Goal: Task Accomplishment & Management: Manage account settings

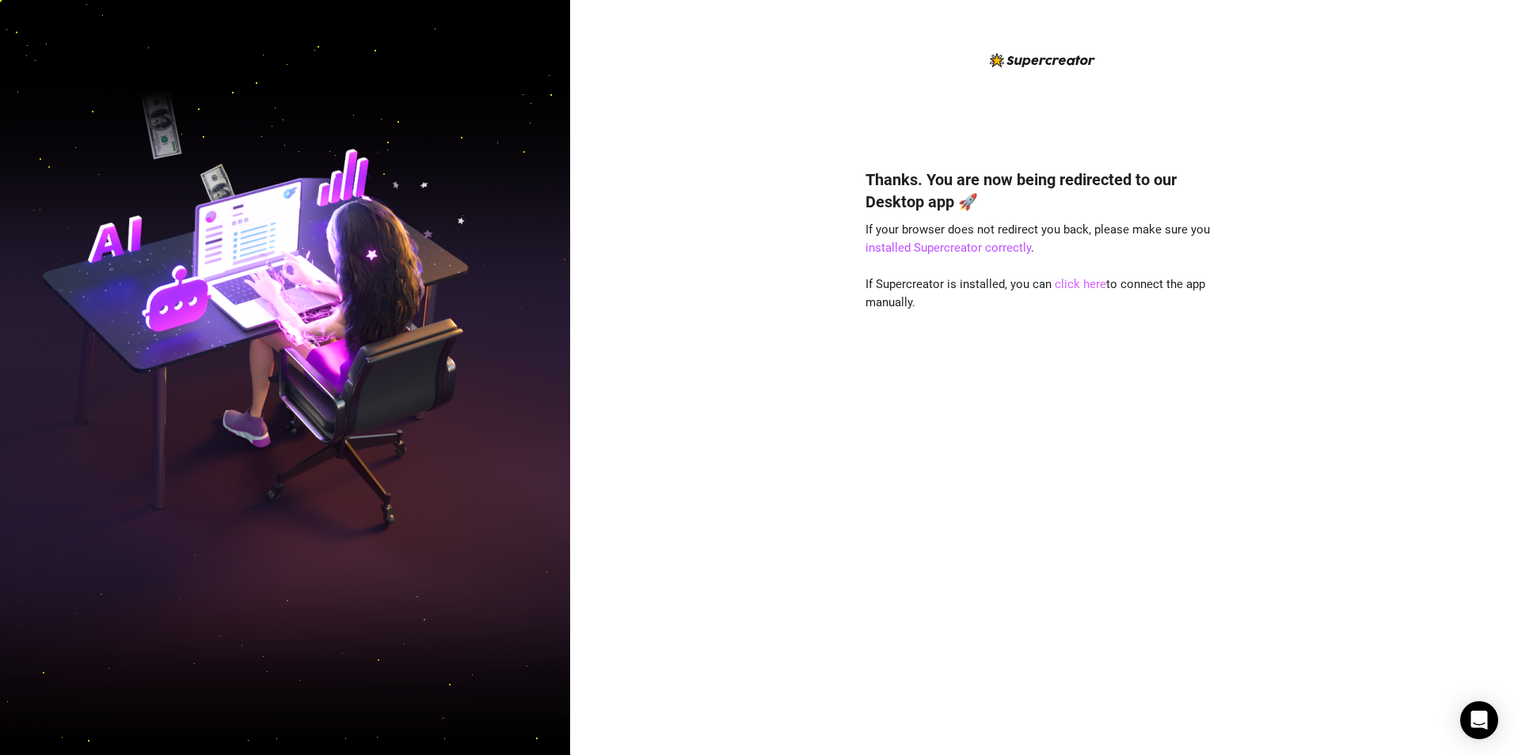
click at [1075, 288] on link "click here" at bounding box center [1080, 284] width 51 height 14
click at [1069, 285] on link "click here" at bounding box center [1080, 284] width 51 height 14
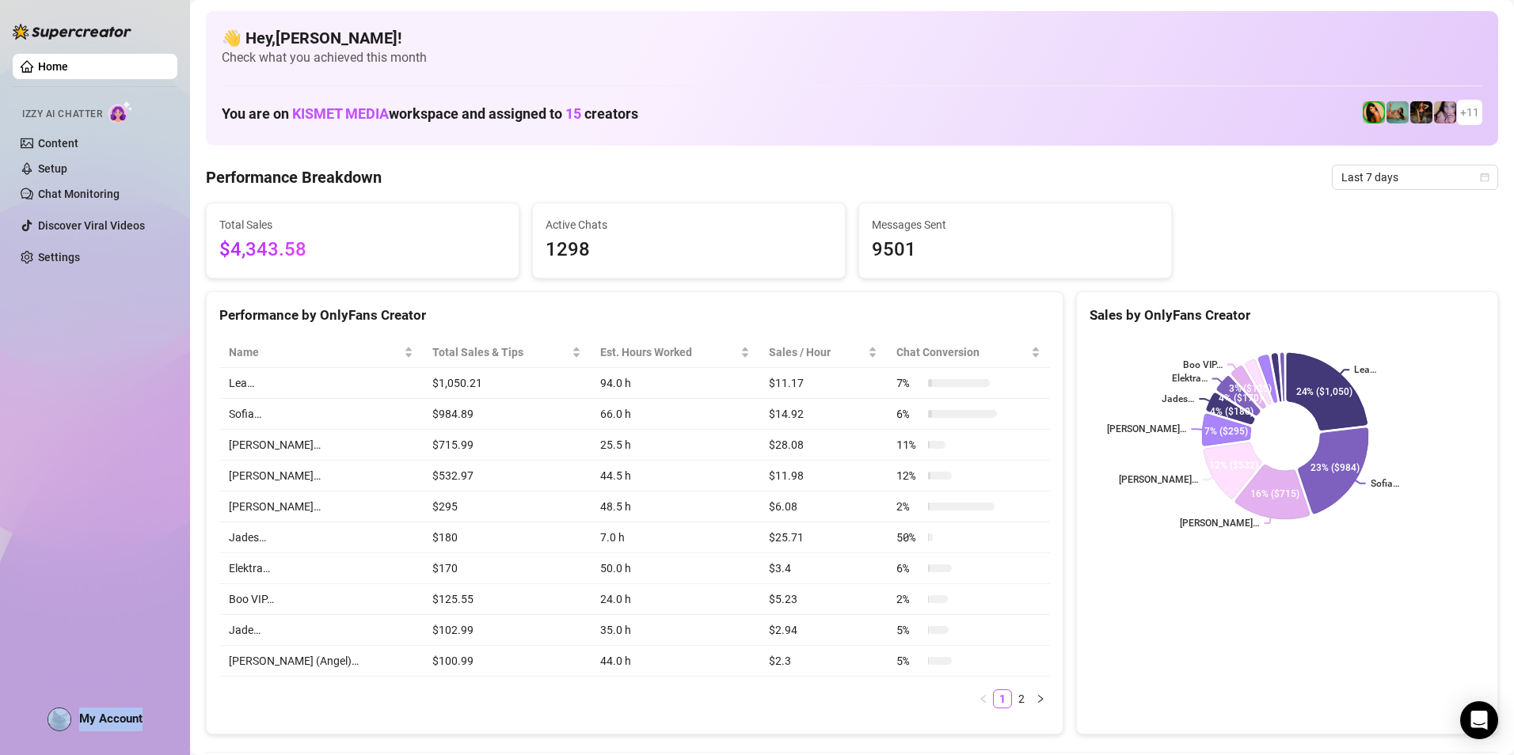
click at [140, 710] on div "Home Izzy AI Chatter Content Setup Chat Monitoring Discover Viral Videos Settin…" at bounding box center [95, 370] width 165 height 741
drag, startPoint x: 140, startPoint y: 710, endPoint x: 76, endPoint y: 723, distance: 65.5
click at [70, 724] on span at bounding box center [60, 720] width 24 height 24
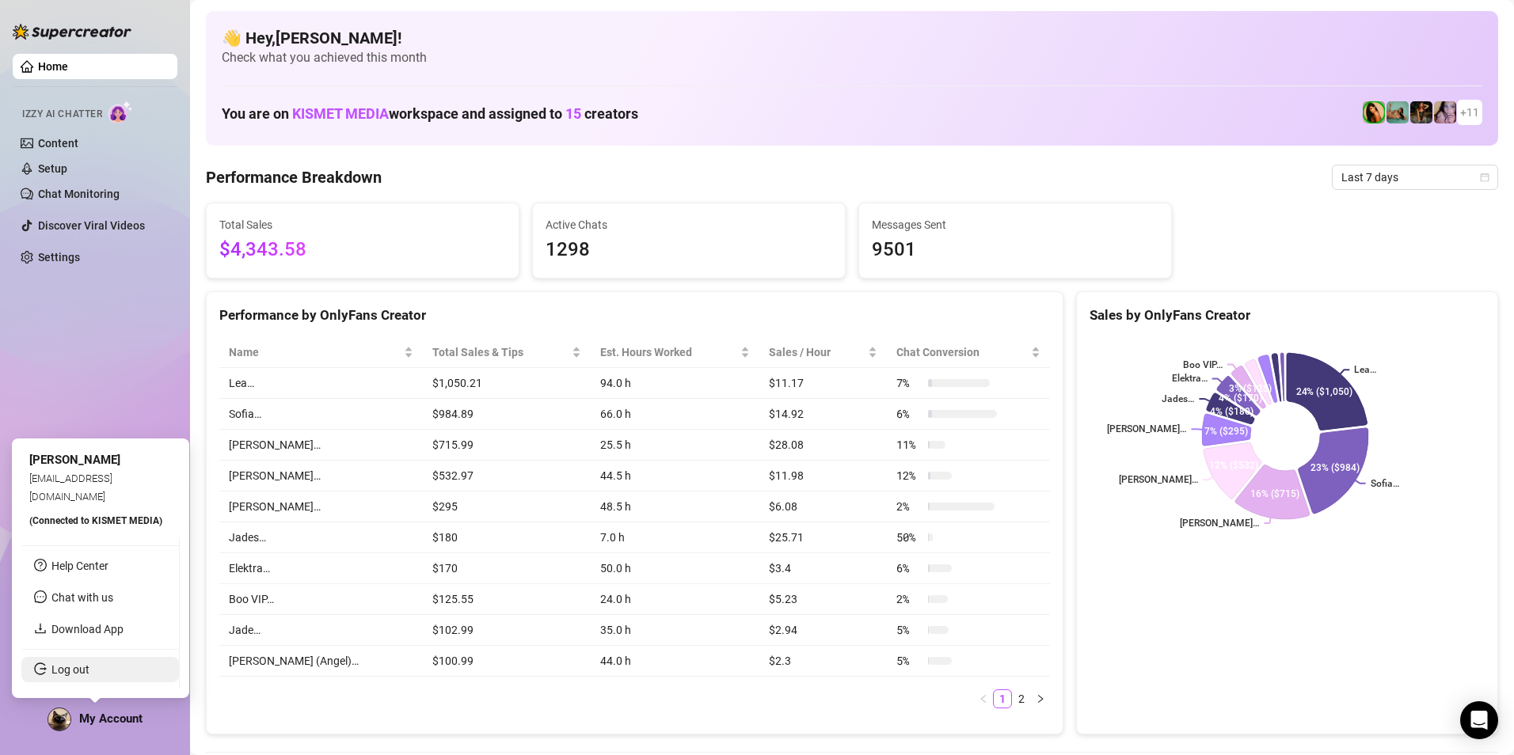
click at [89, 671] on link "Log out" at bounding box center [70, 670] width 38 height 13
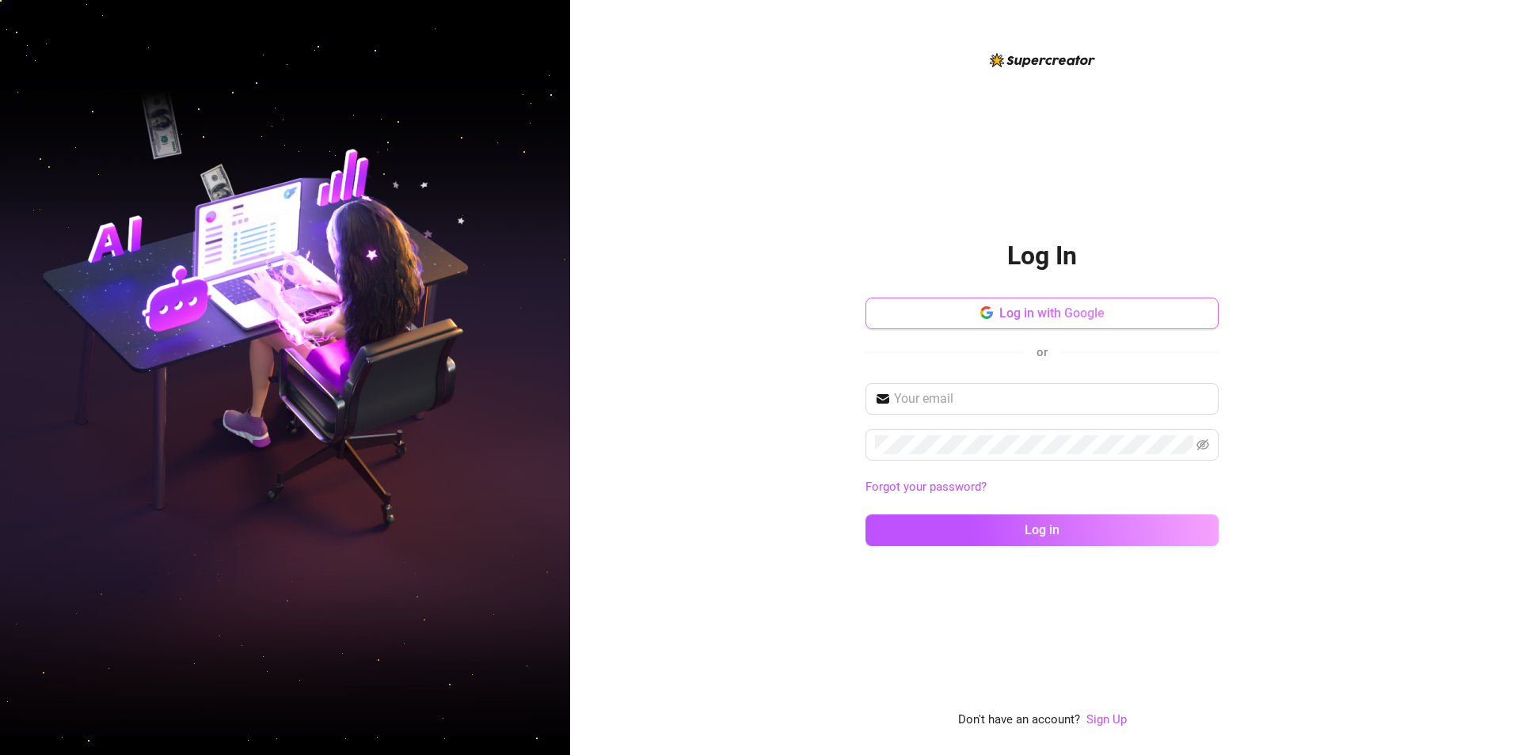
click at [1151, 314] on button "Log in with Google" at bounding box center [1042, 314] width 353 height 32
